Goal: Find specific page/section: Find specific page/section

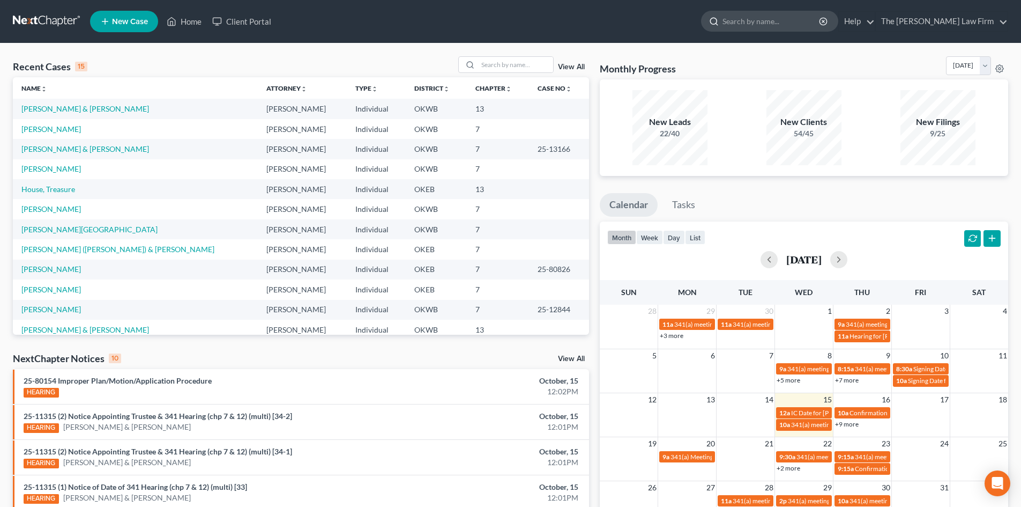
click at [799, 19] on input "search" at bounding box center [772, 21] width 98 height 20
type input "[PERSON_NAME], [GEOGRAPHIC_DATA]"
click at [782, 60] on span "[PERSON_NAME]" at bounding box center [750, 58] width 64 height 10
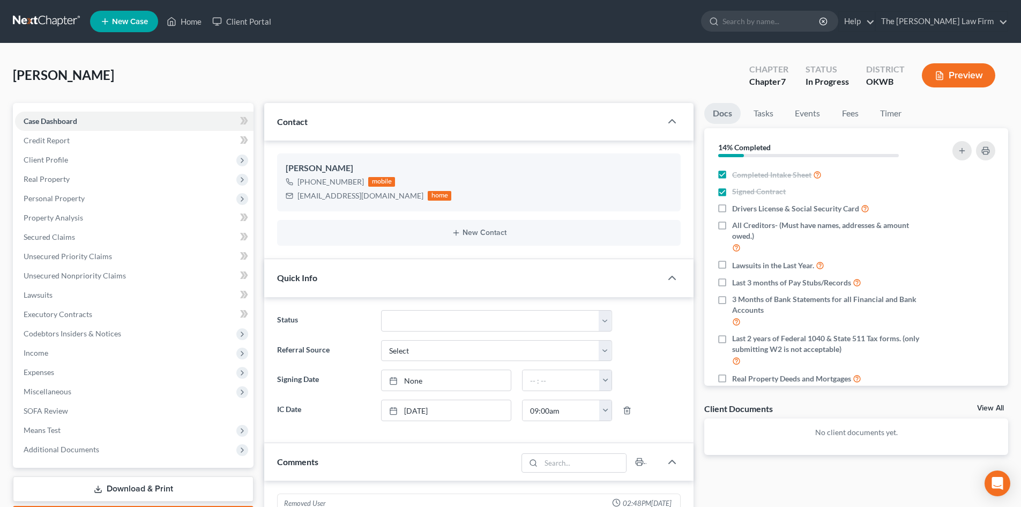
scroll to position [213, 0]
drag, startPoint x: 385, startPoint y: 197, endPoint x: 295, endPoint y: 198, distance: 90.1
click at [295, 198] on div "[EMAIL_ADDRESS][DOMAIN_NAME] home" at bounding box center [369, 196] width 166 height 14
copy div "[EMAIL_ADDRESS][DOMAIN_NAME]"
click at [780, 25] on input "search" at bounding box center [772, 21] width 98 height 20
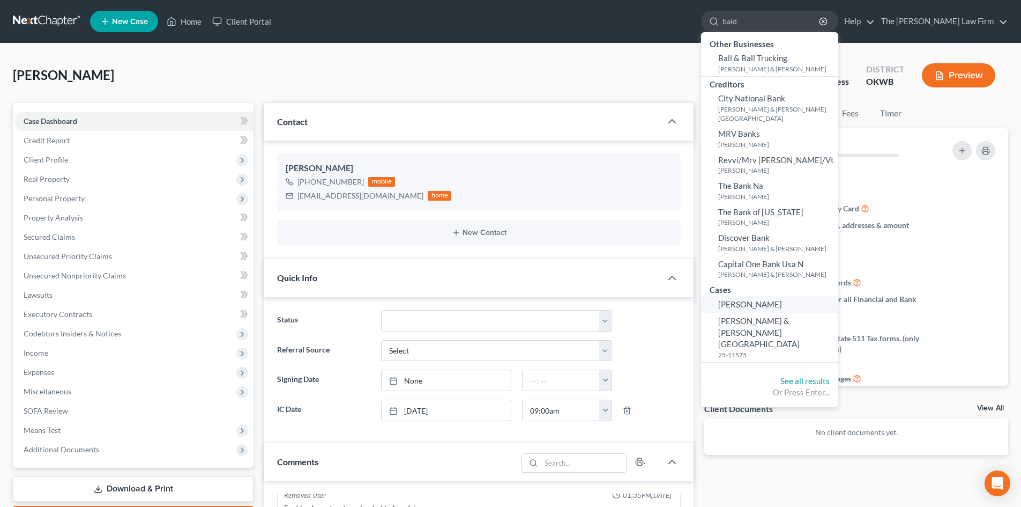
type input "bald"
click at [782, 299] on span "[PERSON_NAME]" at bounding box center [750, 304] width 64 height 10
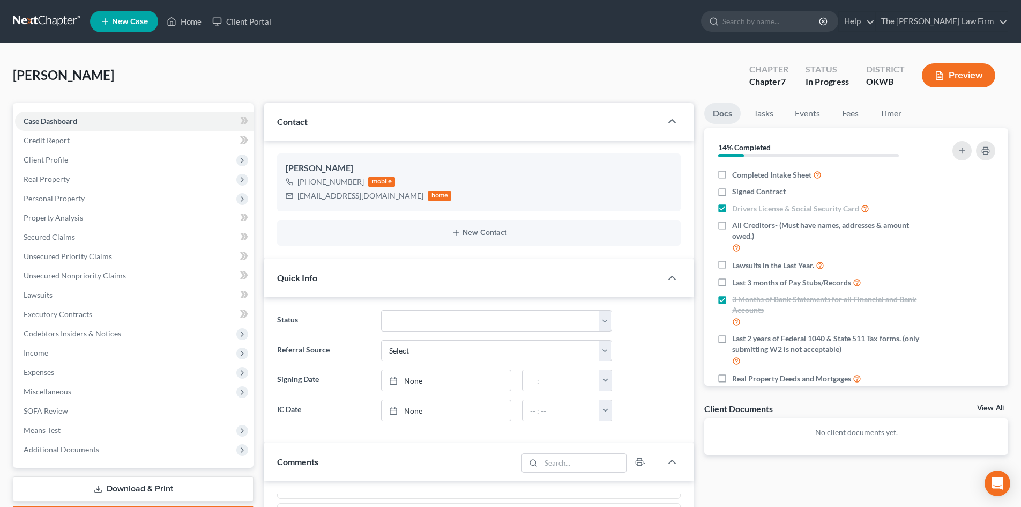
scroll to position [54, 0]
drag, startPoint x: 366, startPoint y: 198, endPoint x: 296, endPoint y: 199, distance: 69.7
click at [296, 199] on div "[EMAIL_ADDRESS][DOMAIN_NAME] home" at bounding box center [369, 196] width 166 height 14
copy div "[EMAIL_ADDRESS][DOMAIN_NAME]"
click at [776, 21] on input "search" at bounding box center [772, 21] width 98 height 20
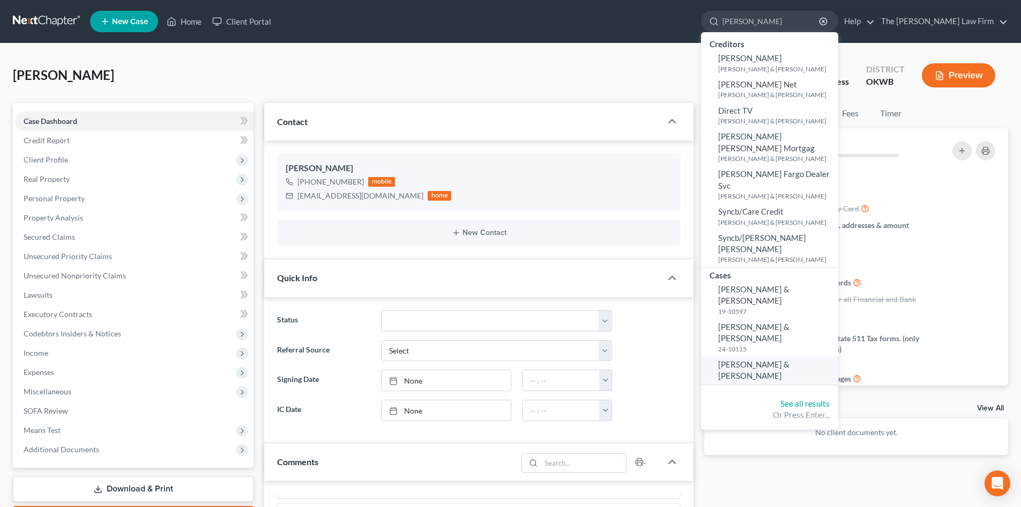
type input "[PERSON_NAME]"
click at [790, 359] on span "[PERSON_NAME] & [PERSON_NAME]" at bounding box center [753, 369] width 71 height 21
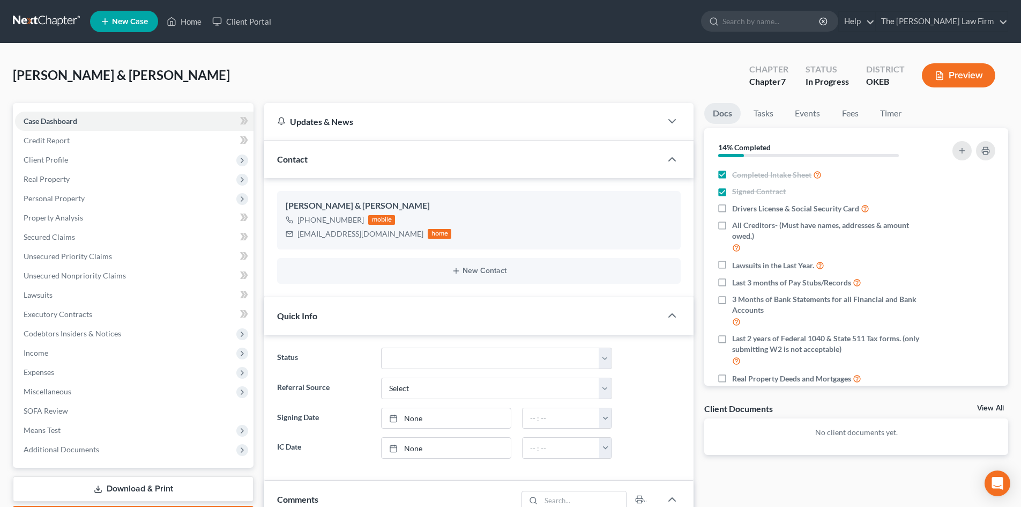
scroll to position [29, 0]
